Goal: Check status: Check status

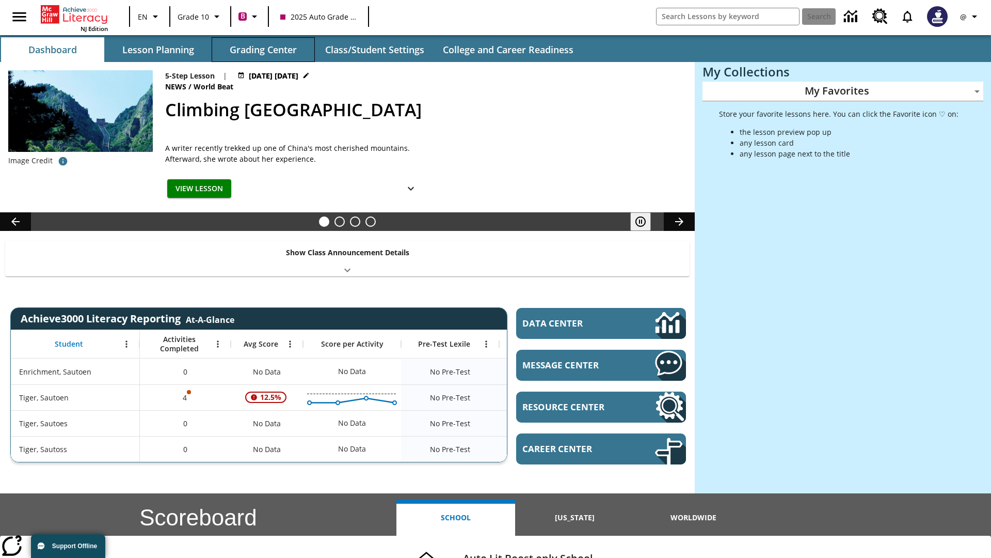
click at [263, 50] on button "Grading Center" at bounding box center [263, 49] width 103 height 25
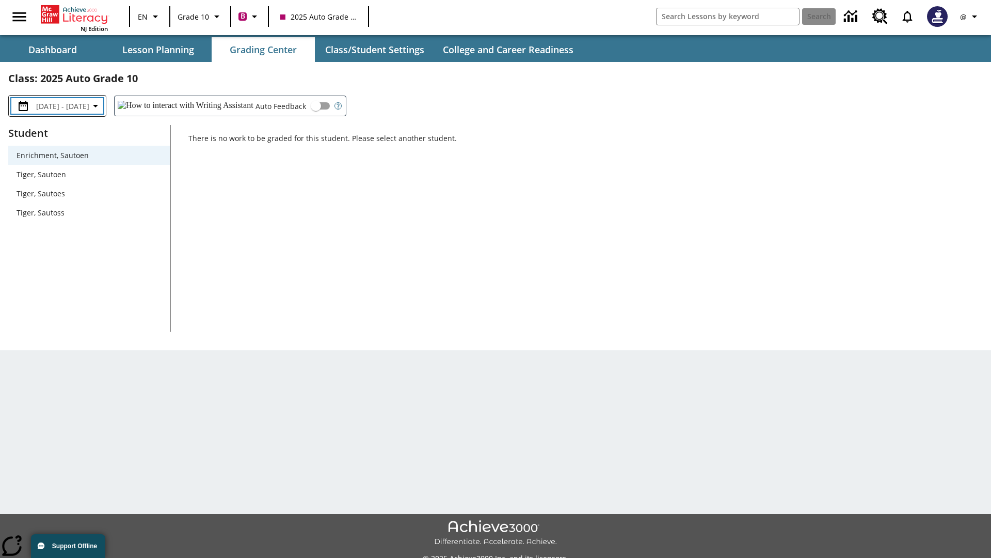
click at [75, 106] on span "[DATE] - [DATE]" at bounding box center [62, 106] width 53 height 11
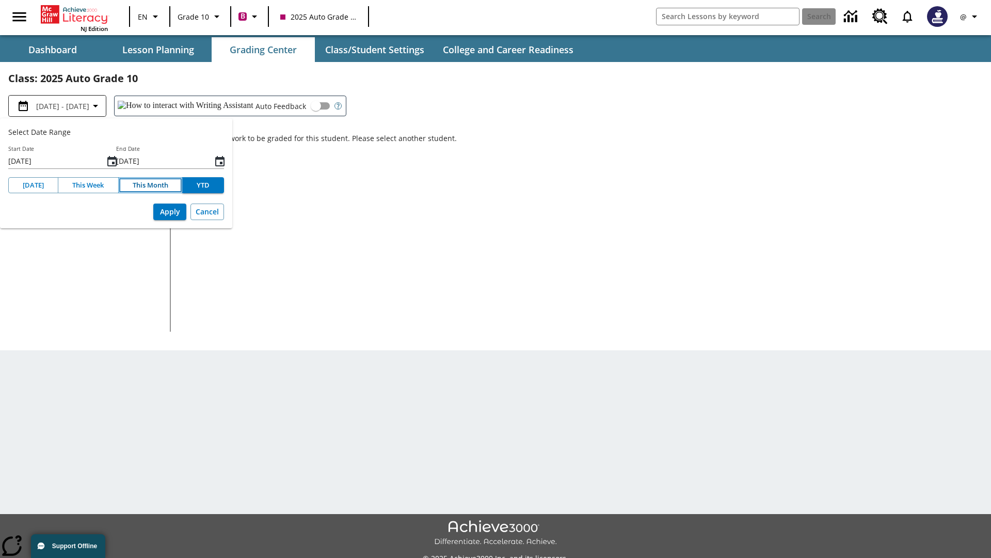
click at [150, 185] on button "This Month" at bounding box center [150, 185] width 65 height 16
type input "[DATE]"
click at [170, 212] on button "Apply" at bounding box center [169, 211] width 33 height 17
